Goal: Information Seeking & Learning: Learn about a topic

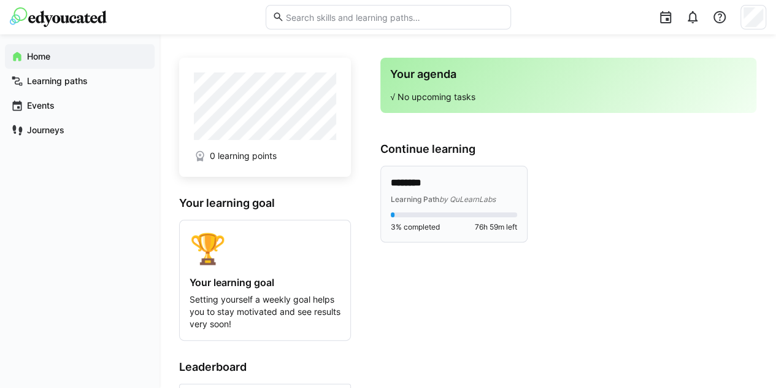
click at [455, 188] on p "********" at bounding box center [454, 183] width 127 height 14
click at [429, 183] on p "********" at bounding box center [454, 183] width 127 height 14
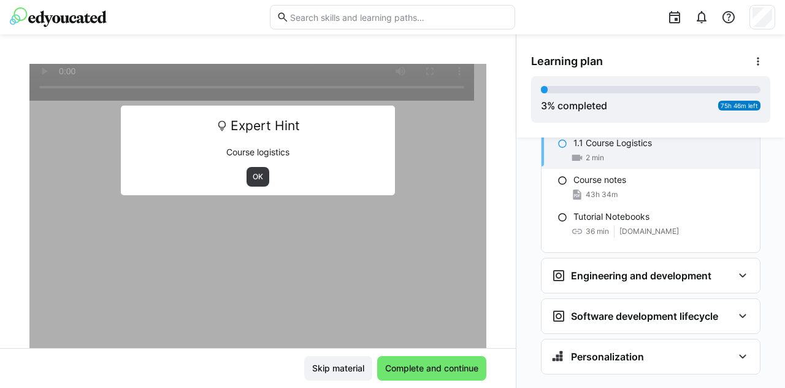
scroll to position [214, 0]
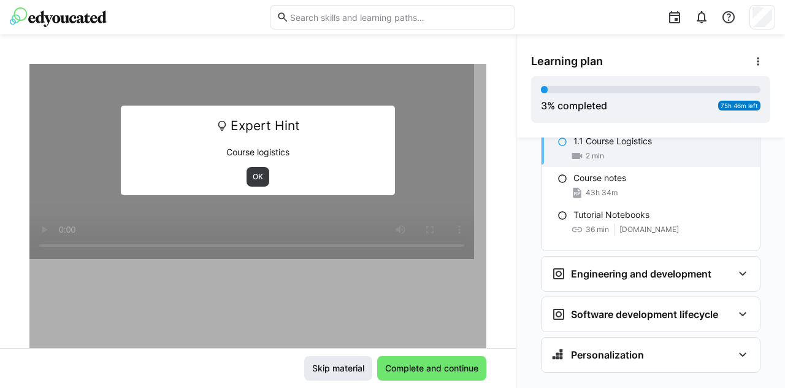
click at [312, 369] on span "Skip material" at bounding box center [338, 368] width 56 height 12
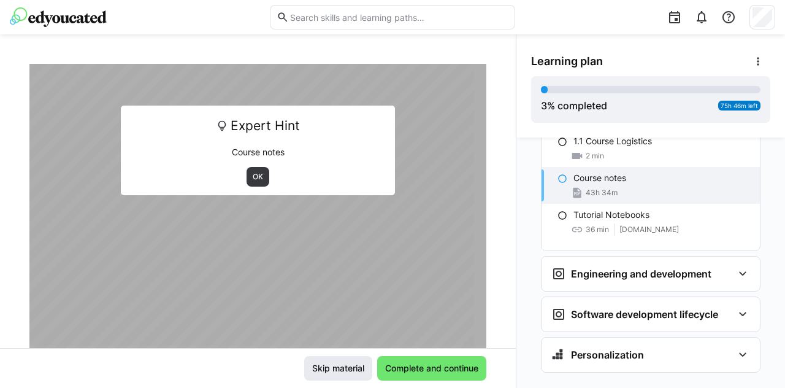
click at [312, 370] on span "Skip material" at bounding box center [338, 368] width 56 height 12
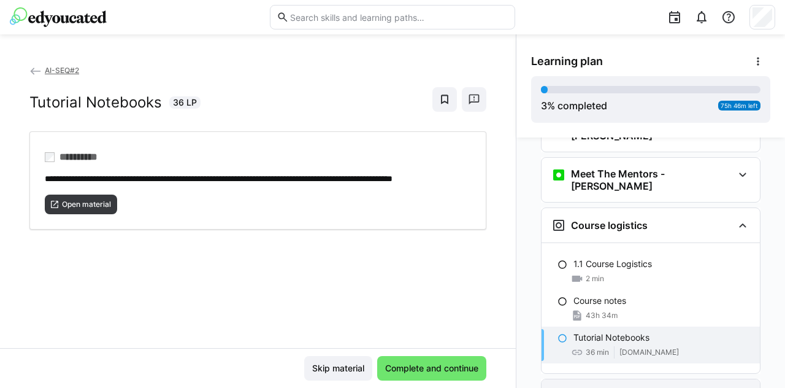
scroll to position [152, 0]
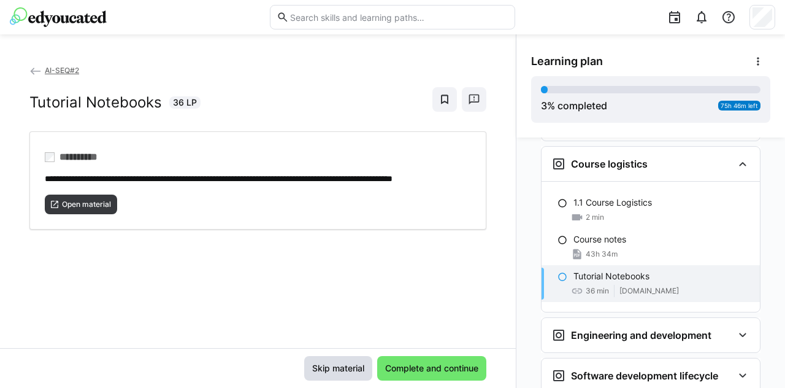
click at [337, 377] on span "Skip material" at bounding box center [338, 368] width 68 height 25
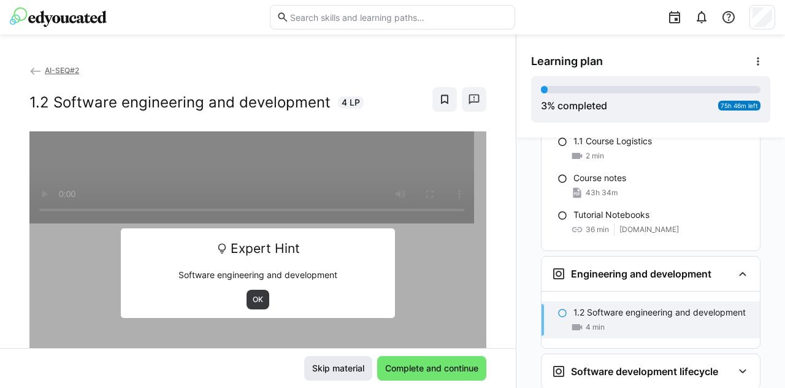
click at [337, 377] on span "Skip material" at bounding box center [338, 368] width 68 height 25
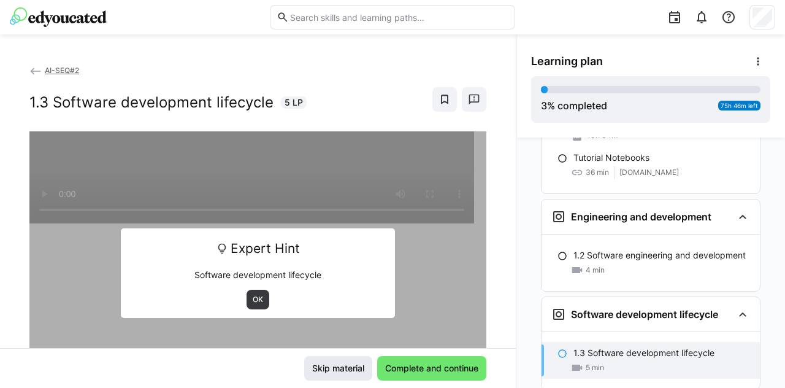
click at [337, 377] on span "Skip material" at bounding box center [338, 368] width 68 height 25
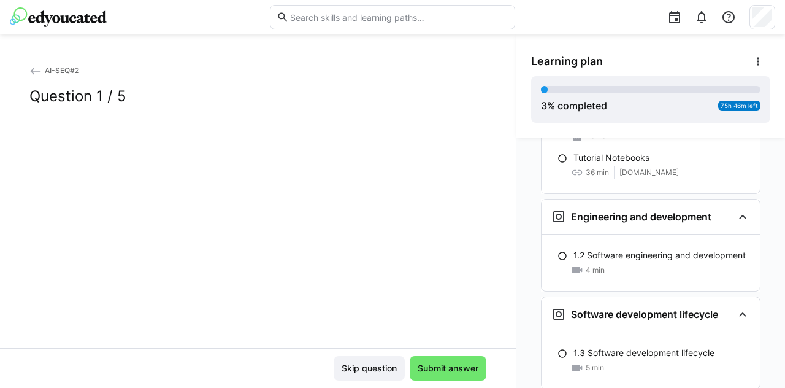
scroll to position [328, 0]
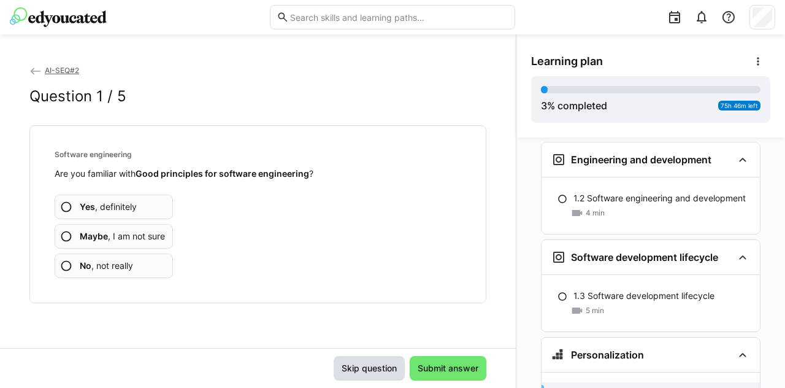
click at [337, 377] on span "Skip question" at bounding box center [369, 368] width 71 height 25
click at [342, 374] on span "Skip question" at bounding box center [369, 368] width 59 height 12
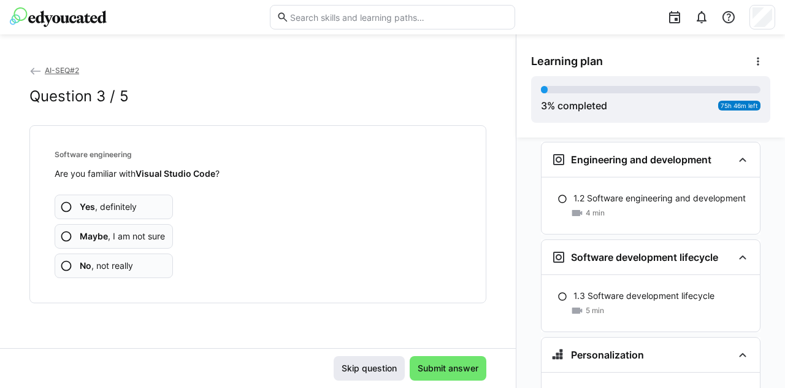
click at [342, 372] on span "Skip question" at bounding box center [369, 368] width 59 height 12
click at [341, 375] on span "Skip question" at bounding box center [369, 368] width 71 height 25
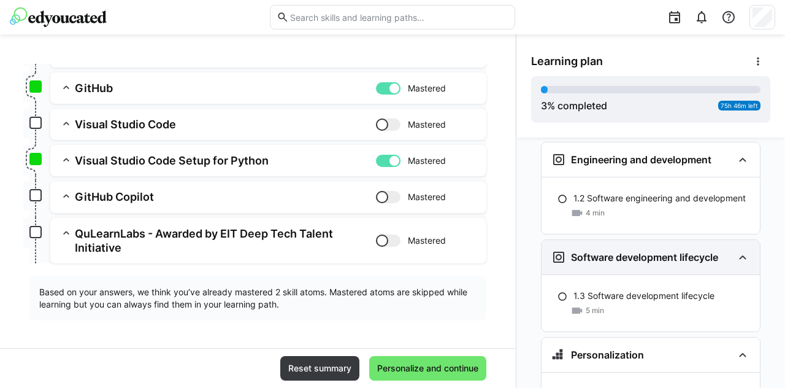
scroll to position [480, 0]
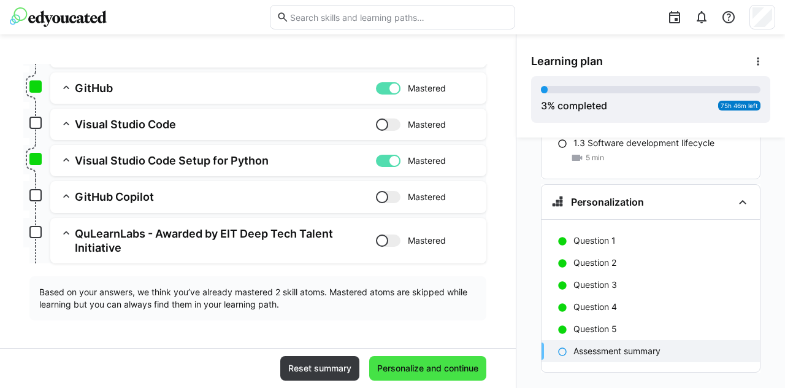
click at [369, 366] on span "Personalize and continue" at bounding box center [427, 368] width 117 height 25
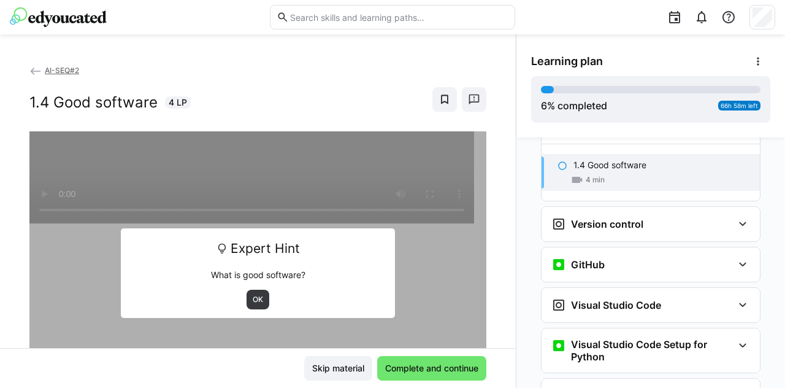
scroll to position [668, 0]
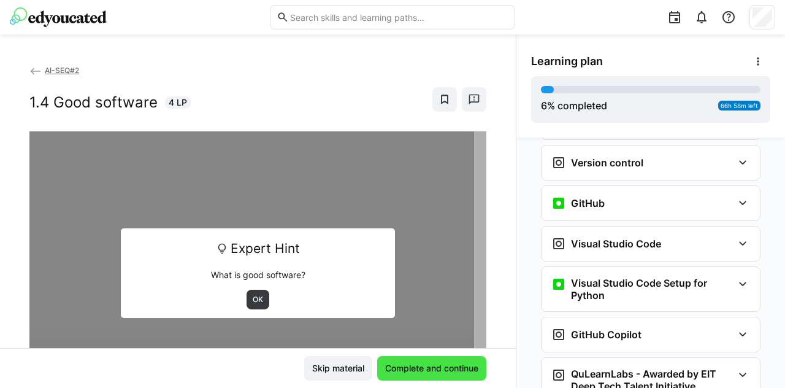
click at [440, 368] on span "Complete and continue" at bounding box center [431, 368] width 97 height 12
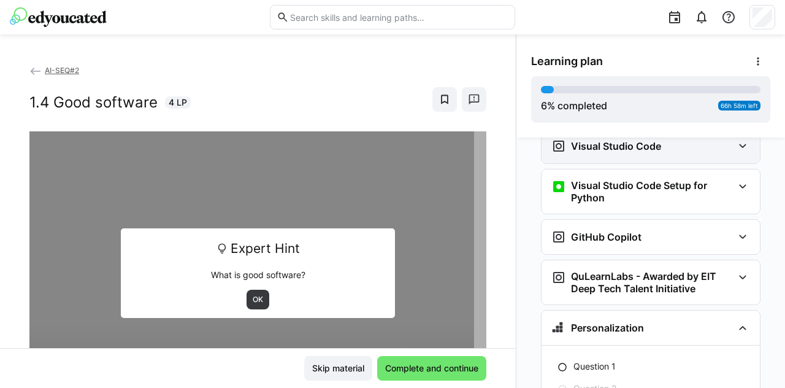
scroll to position [642, 0]
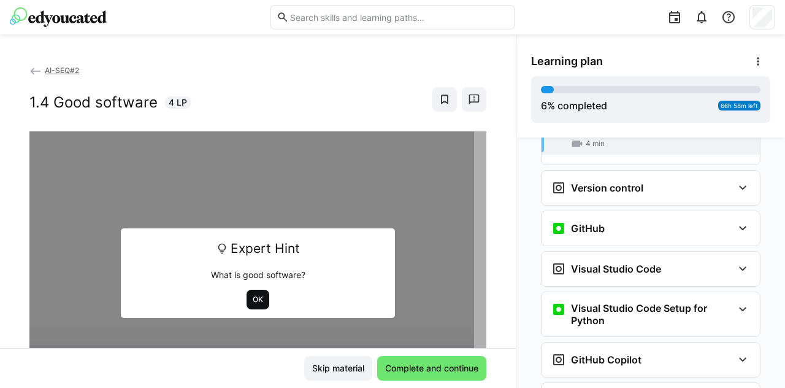
click at [253, 293] on span "OK" at bounding box center [258, 300] width 23 height 20
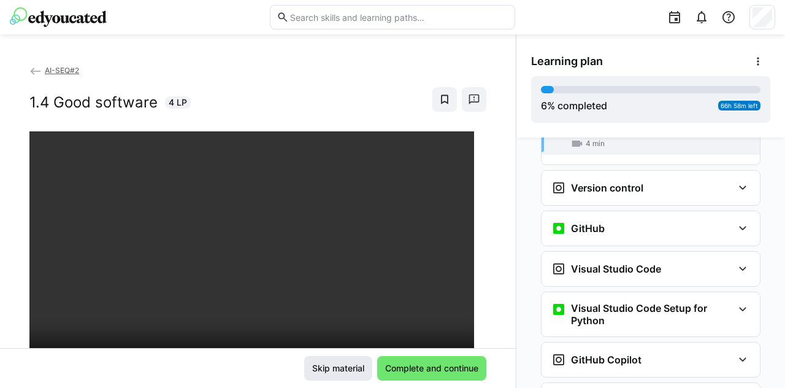
click at [355, 375] on span "Skip material" at bounding box center [338, 368] width 68 height 25
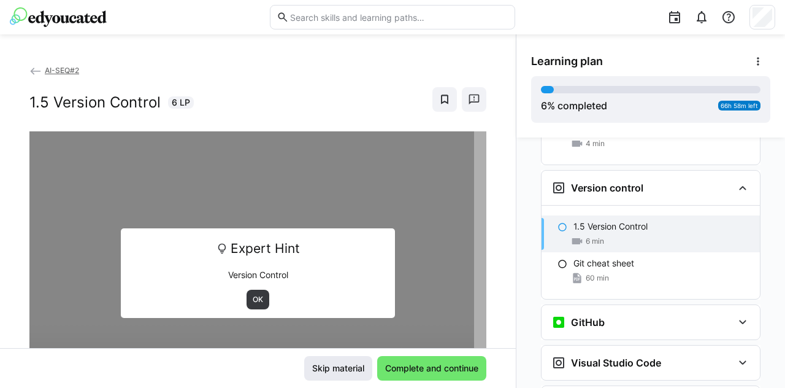
scroll to position [652, 0]
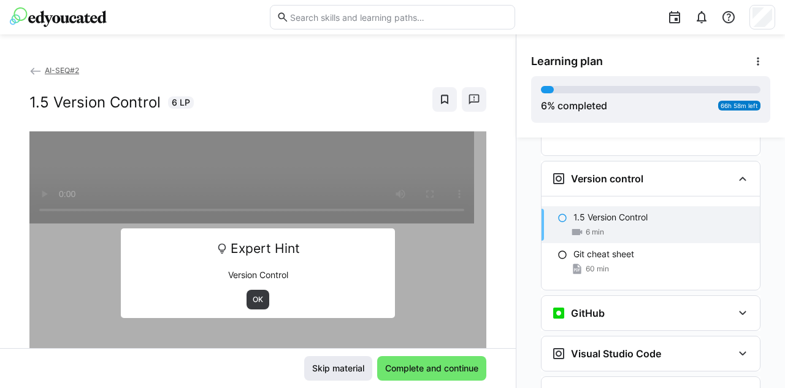
click at [355, 375] on span "Skip material" at bounding box center [338, 368] width 68 height 25
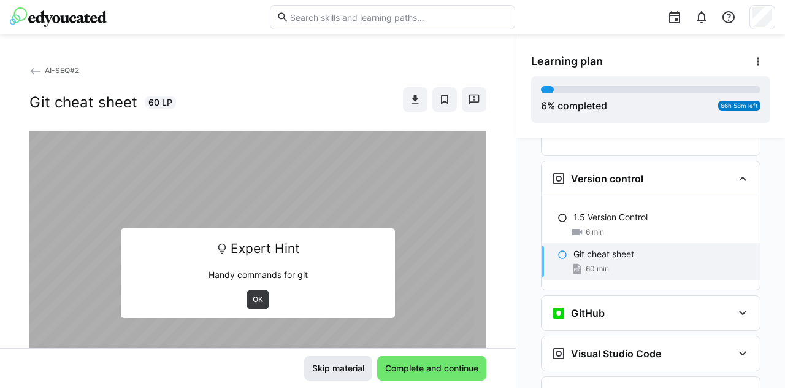
click at [355, 375] on span "Skip material" at bounding box center [338, 368] width 68 height 25
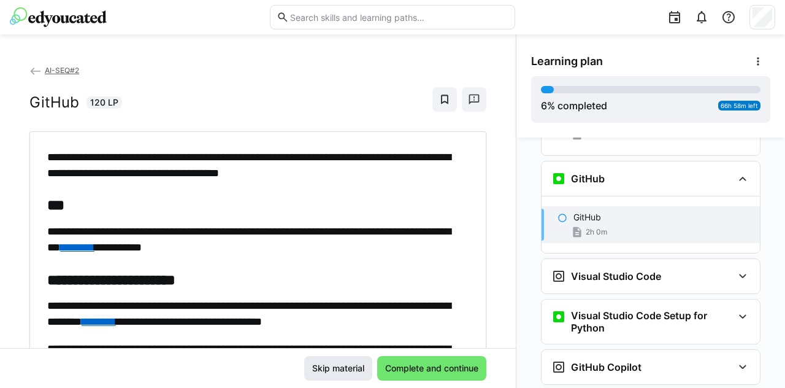
click at [355, 375] on span "Skip material" at bounding box center [338, 368] width 68 height 25
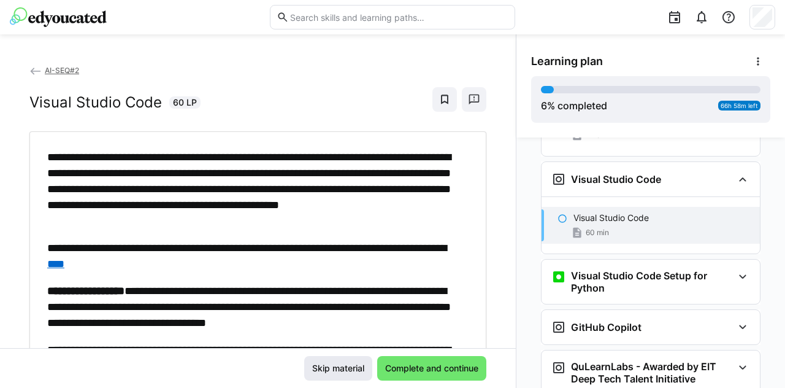
click at [355, 375] on span "Skip material" at bounding box center [338, 368] width 68 height 25
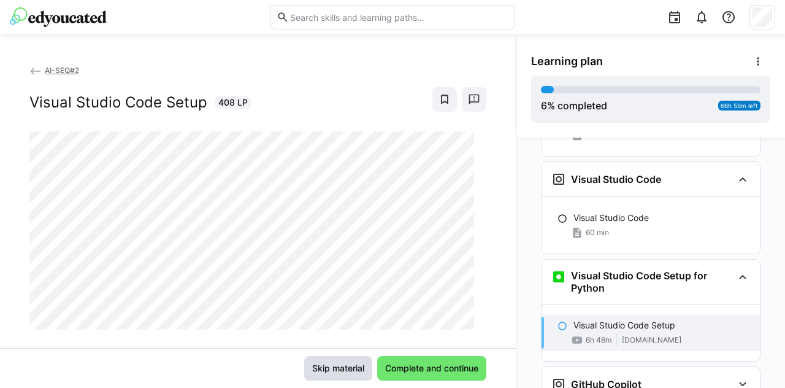
click at [355, 375] on span "Skip material" at bounding box center [338, 368] width 68 height 25
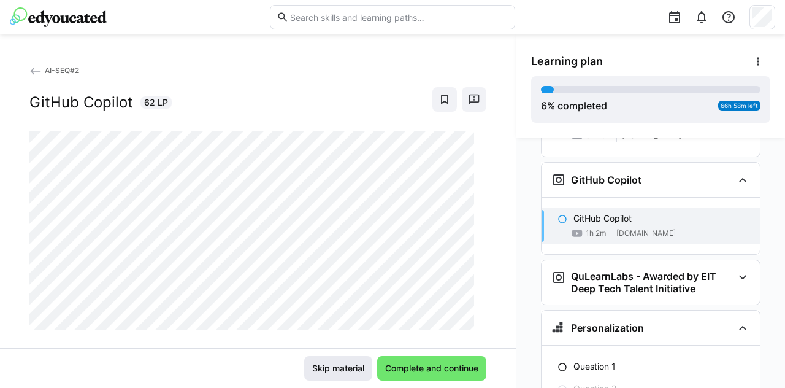
click at [355, 375] on span "Skip material" at bounding box center [338, 368] width 68 height 25
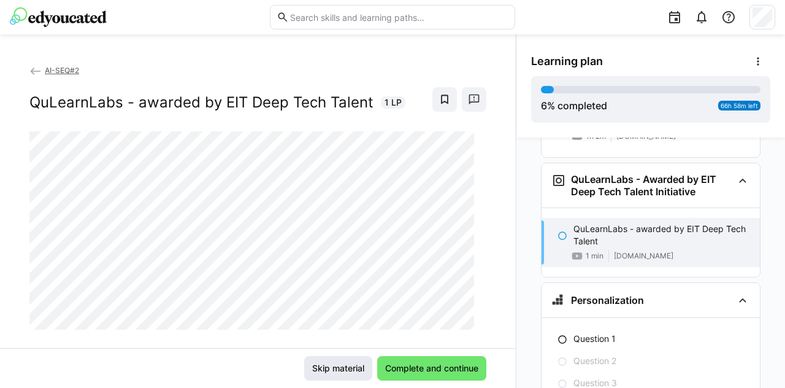
click at [355, 375] on span "Skip material" at bounding box center [338, 368] width 68 height 25
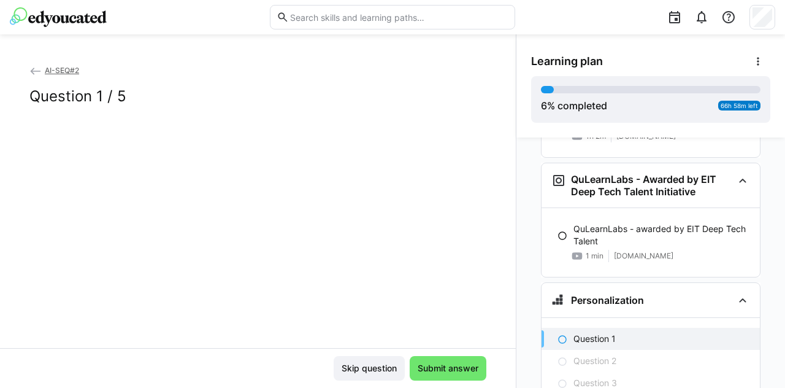
scroll to position [1279, 0]
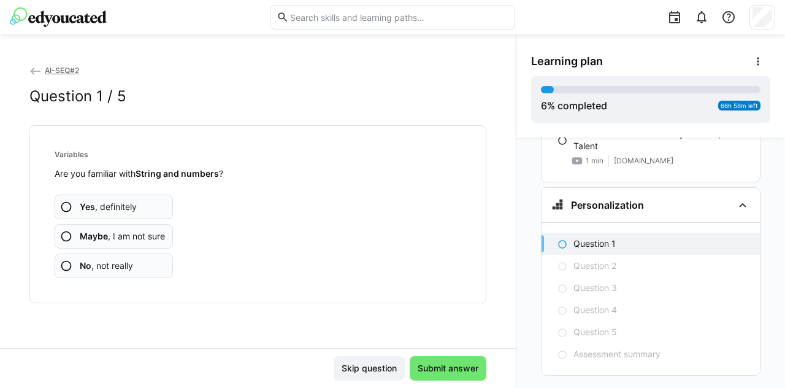
click at [355, 375] on span "Skip question" at bounding box center [369, 368] width 71 height 25
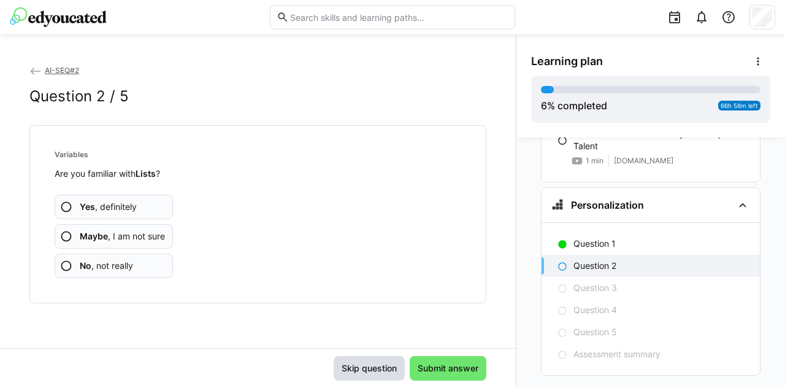
click at [366, 374] on span "Skip question" at bounding box center [369, 368] width 71 height 25
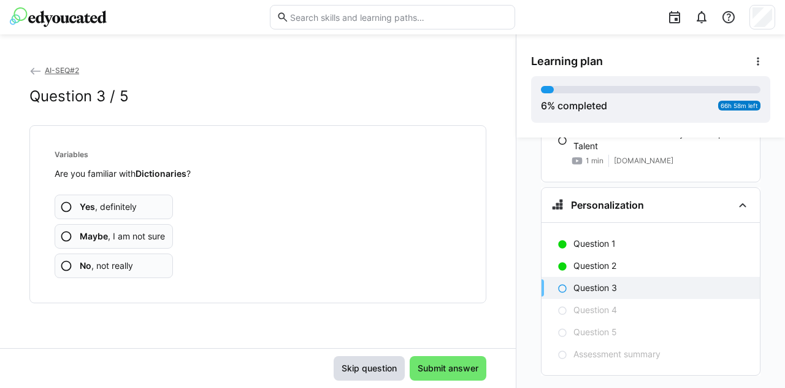
click at [366, 374] on span "Skip question" at bounding box center [369, 368] width 71 height 25
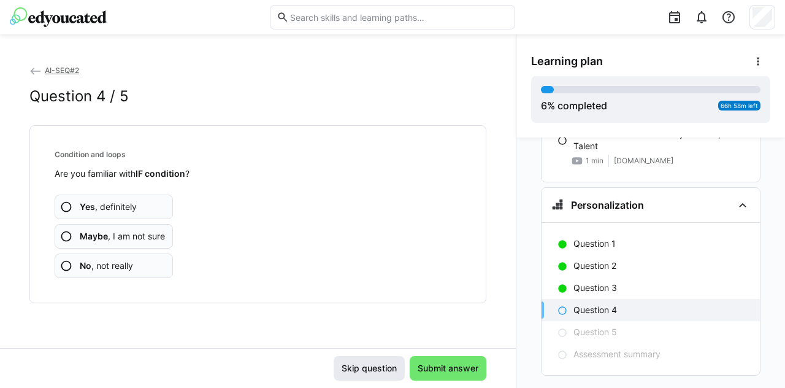
click at [366, 374] on span "Skip question" at bounding box center [369, 368] width 71 height 25
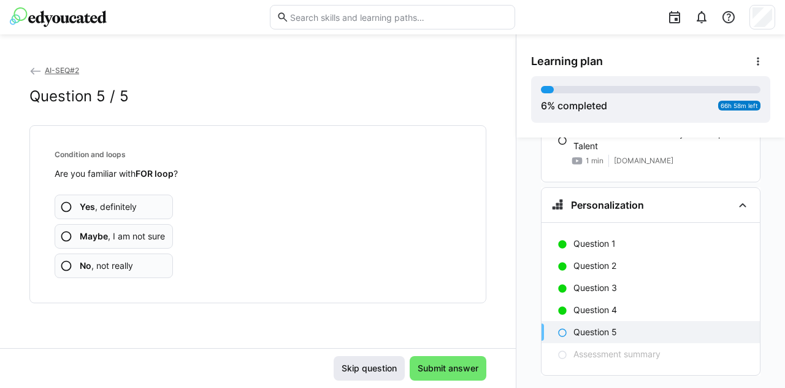
click at [366, 374] on span "Skip question" at bounding box center [369, 368] width 71 height 25
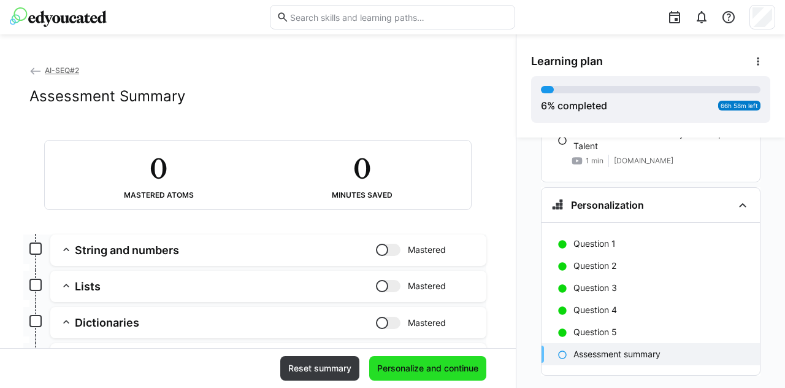
click at [369, 374] on span "Personalize and continue" at bounding box center [427, 368] width 117 height 25
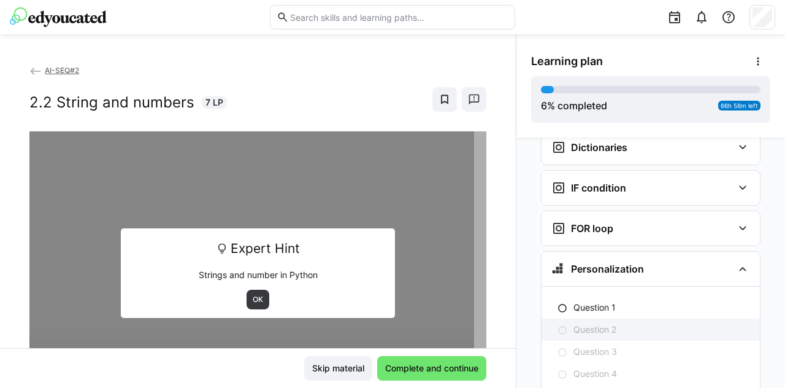
scroll to position [1611, 0]
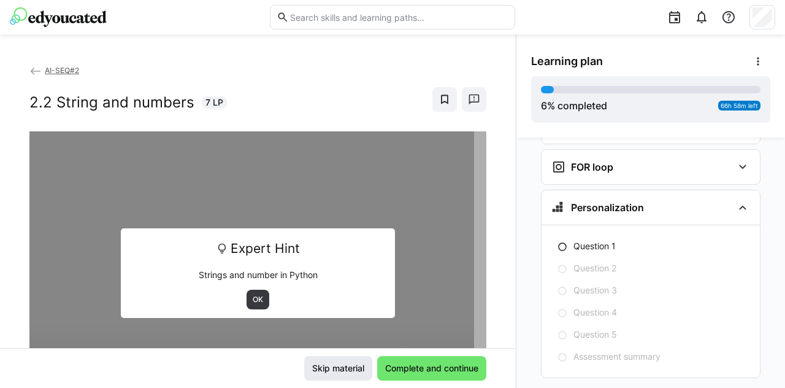
click at [351, 375] on span "Skip material" at bounding box center [338, 368] width 68 height 25
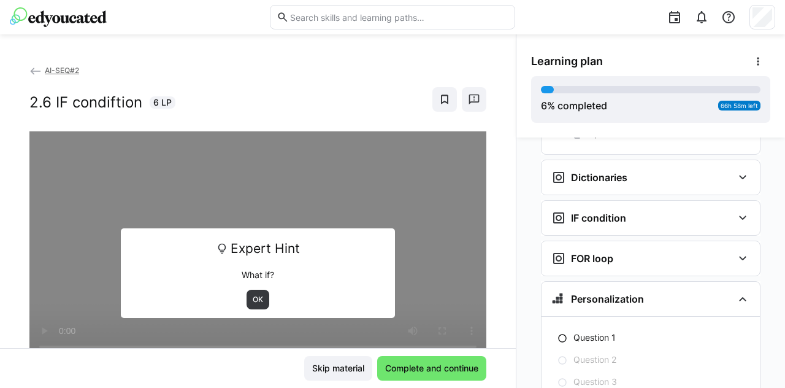
click at [352, 374] on span "Skip material" at bounding box center [338, 368] width 68 height 25
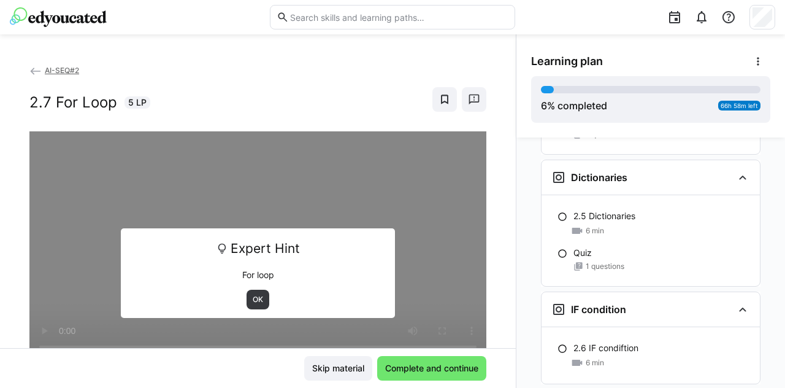
click at [352, 374] on span "Skip material" at bounding box center [338, 368] width 68 height 25
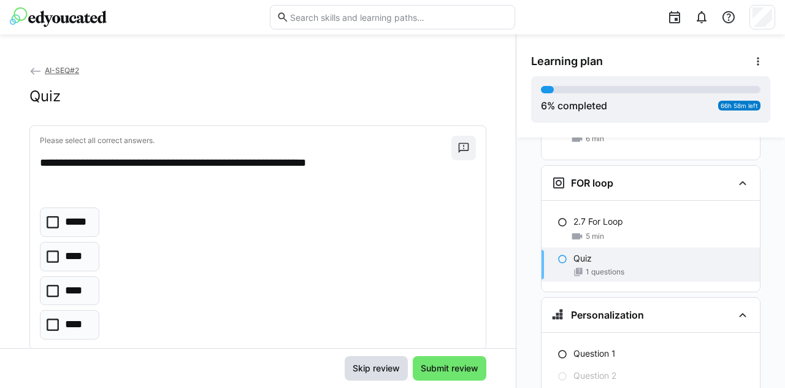
click at [352, 374] on span "Skip review" at bounding box center [376, 368] width 63 height 25
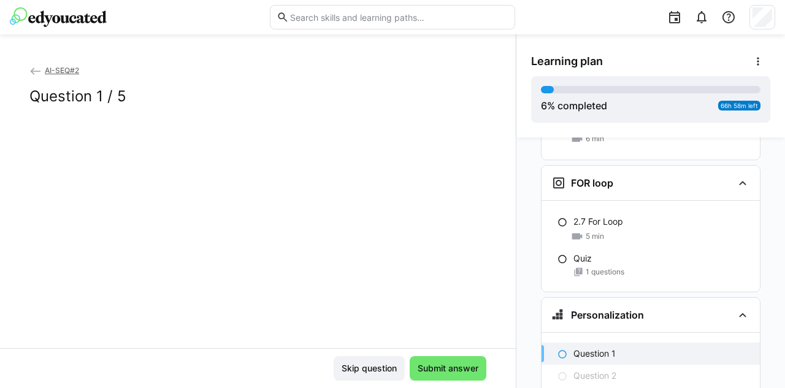
scroll to position [1942, 0]
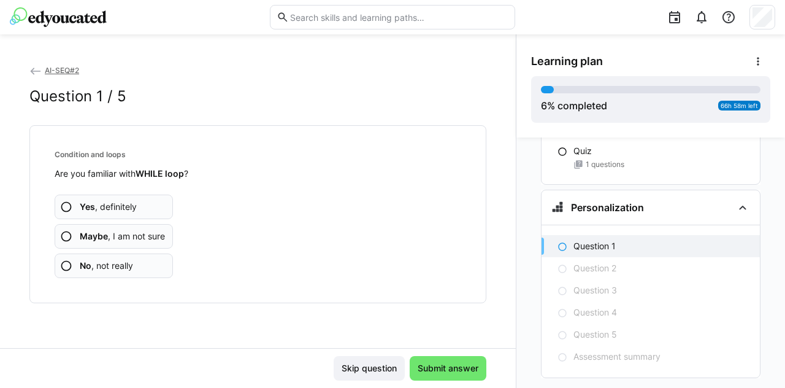
click at [352, 374] on span "Skip question" at bounding box center [369, 368] width 71 height 25
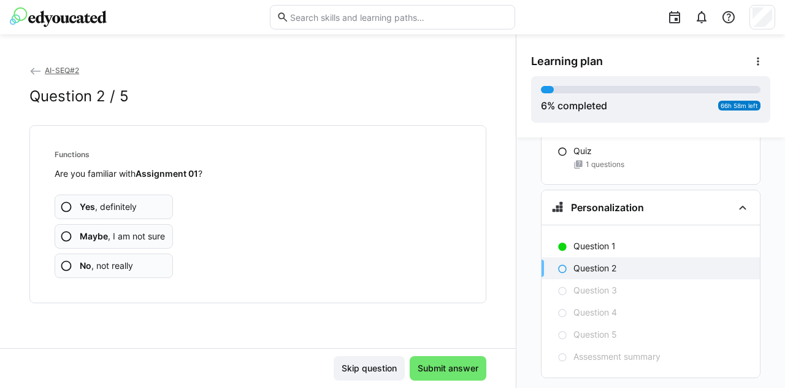
click at [352, 374] on span "Skip question" at bounding box center [369, 368] width 71 height 25
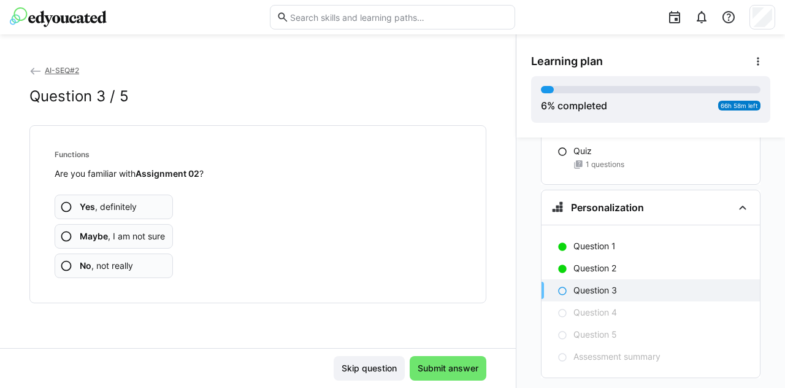
click at [352, 374] on span "Skip question" at bounding box center [369, 368] width 71 height 25
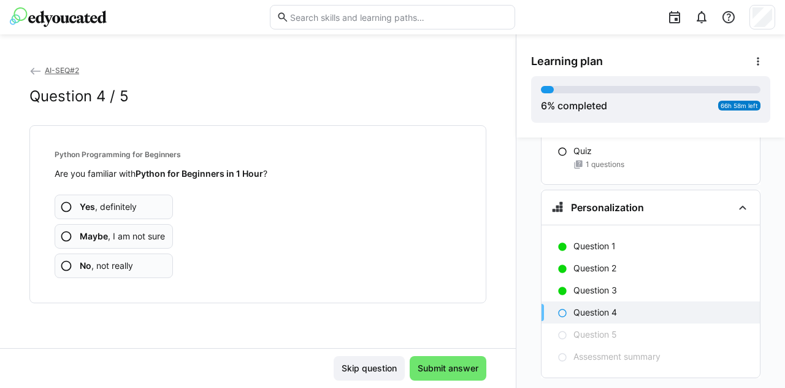
click at [352, 374] on span "Skip question" at bounding box center [369, 368] width 71 height 25
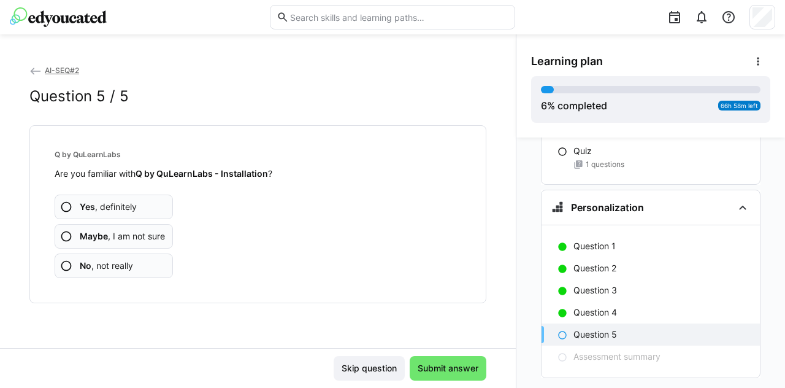
click at [352, 374] on span "Skip question" at bounding box center [369, 368] width 71 height 25
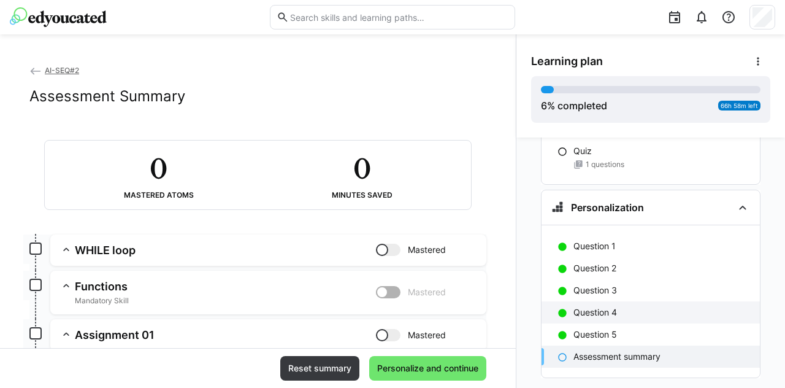
click at [599, 301] on div "Question 4" at bounding box center [651, 312] width 218 height 22
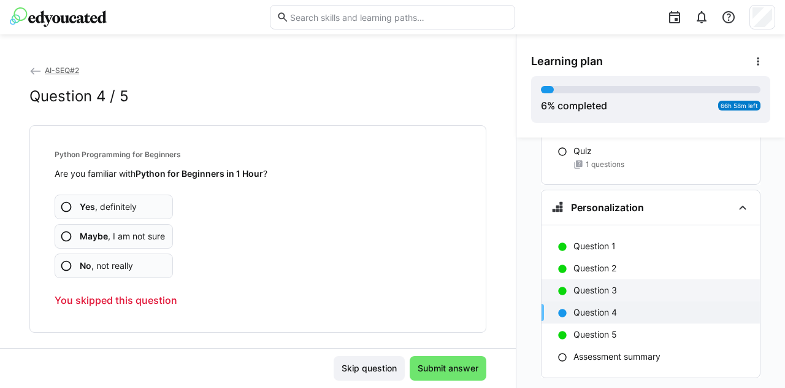
click at [599, 284] on p "Question 3" at bounding box center [596, 290] width 44 height 12
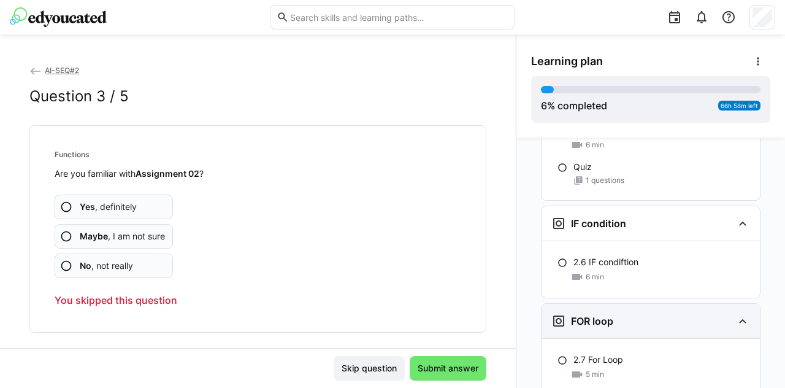
scroll to position [1758, 0]
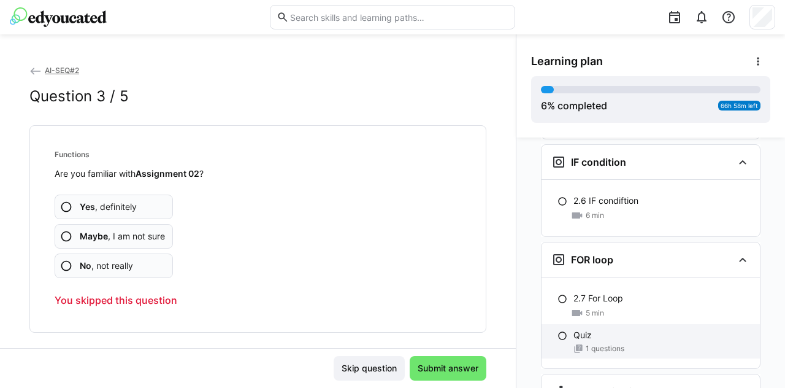
click at [620, 344] on div "1 questions" at bounding box center [662, 349] width 177 height 10
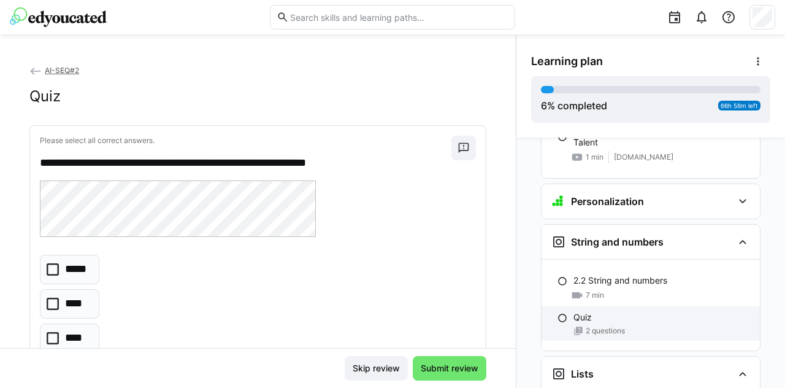
scroll to position [1160, 0]
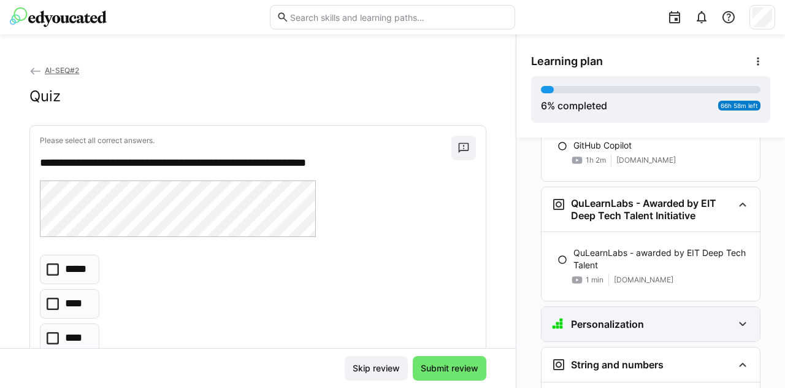
click at [607, 317] on div "Personalization" at bounding box center [598, 324] width 93 height 15
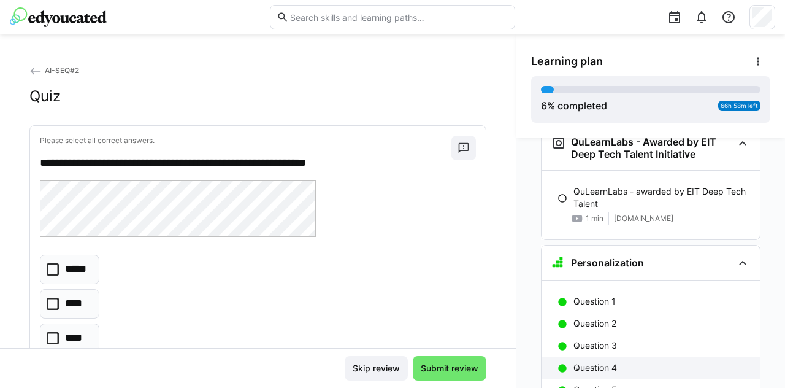
scroll to position [1283, 0]
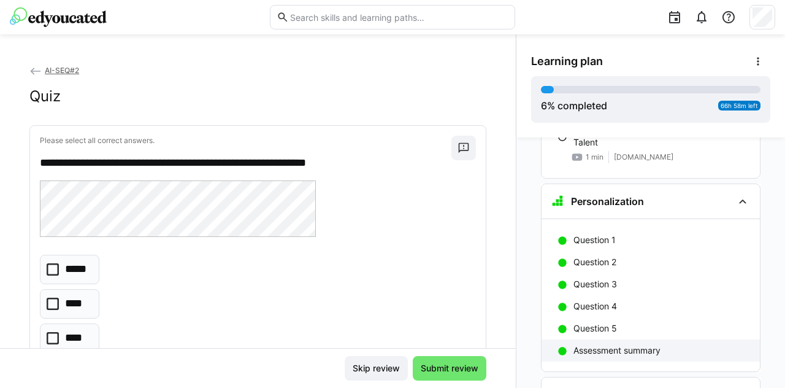
click at [614, 339] on div "Assessment summary" at bounding box center [651, 350] width 218 height 22
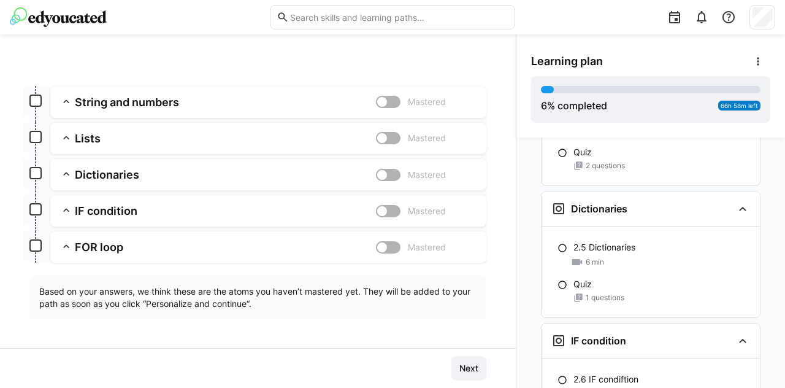
scroll to position [2095, 0]
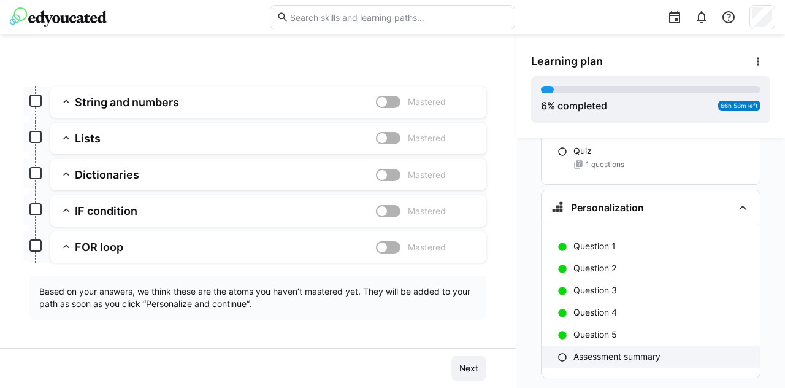
click at [591, 350] on p "Assessment summary" at bounding box center [617, 356] width 87 height 12
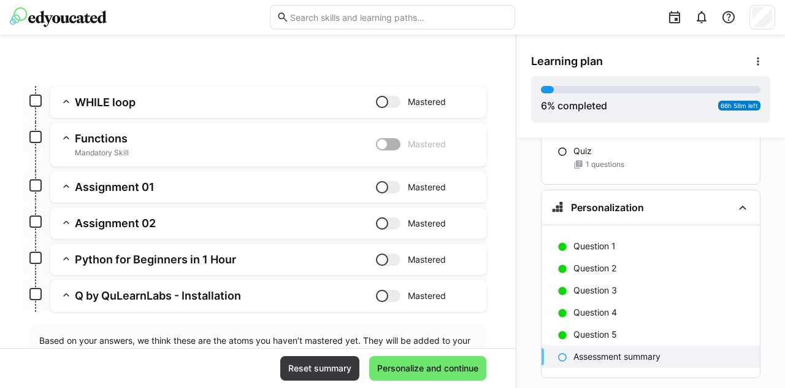
click at [292, 216] on h3 "Assignment 02" at bounding box center [225, 223] width 301 height 14
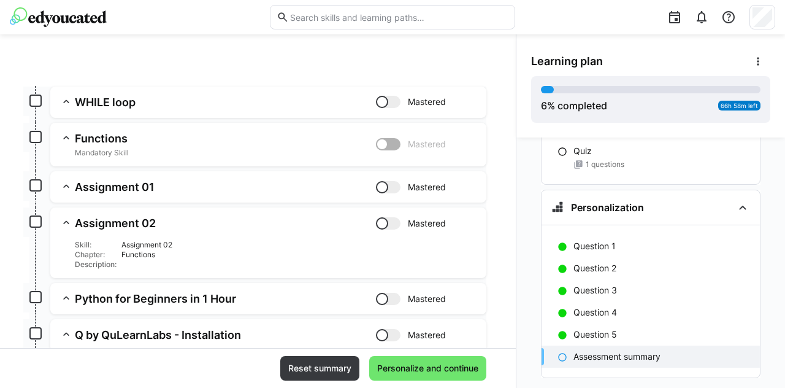
click at [188, 185] on h3 "Assignment 01" at bounding box center [225, 187] width 301 height 14
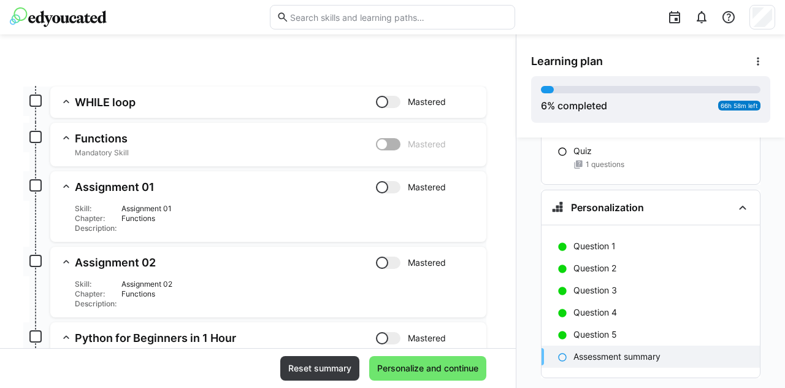
click at [310, 194] on div "Skill: Assignment 01 Chapter: Functions Description:" at bounding box center [268, 213] width 417 height 39
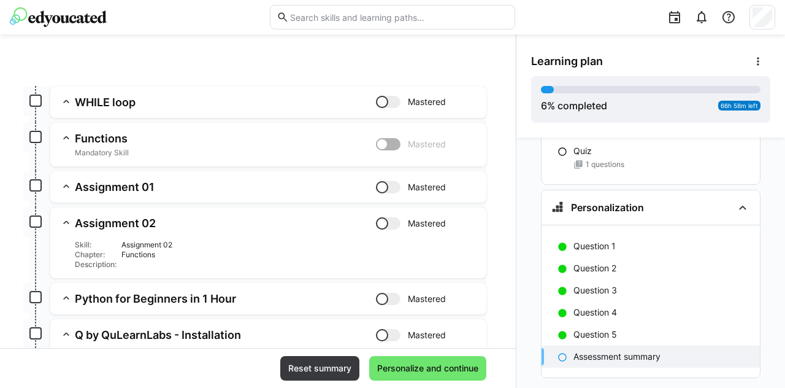
click at [299, 191] on h3 "Assignment 01" at bounding box center [225, 187] width 301 height 14
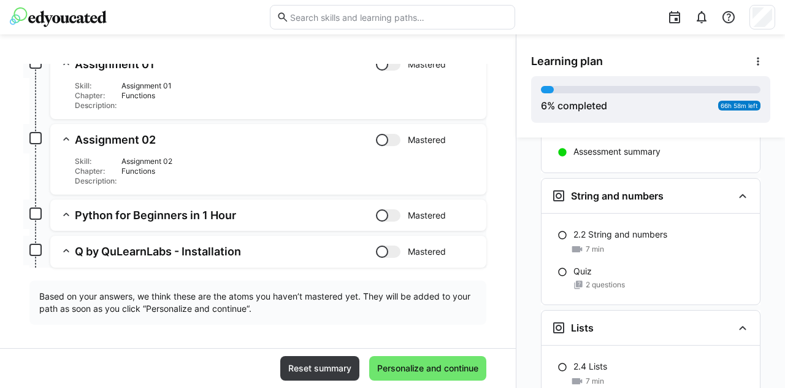
scroll to position [209, 0]
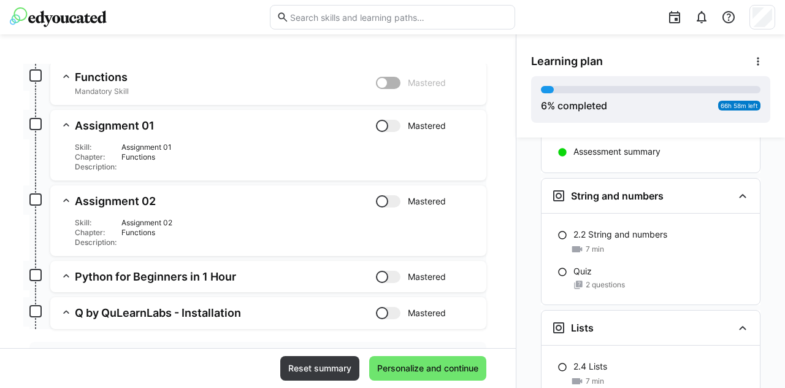
click at [389, 123] on div at bounding box center [388, 126] width 25 height 12
click at [382, 203] on div at bounding box center [388, 201] width 25 height 12
